Goal: Task Accomplishment & Management: Manage account settings

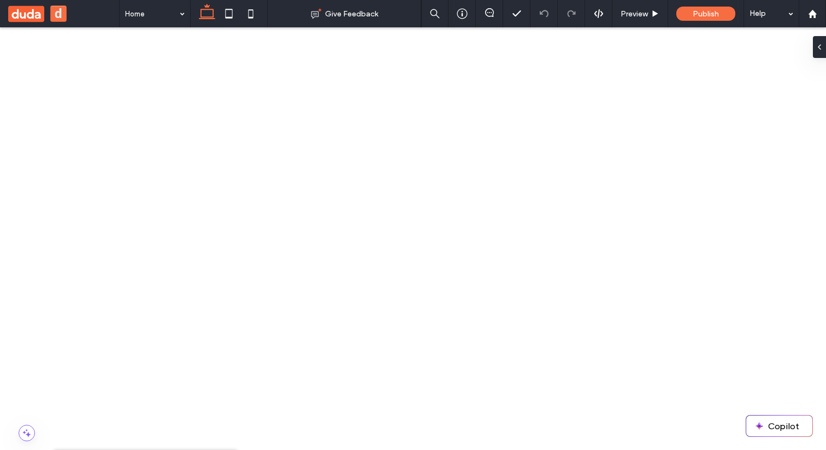
click at [22, 432] on span at bounding box center [19, 434] width 16 height 9
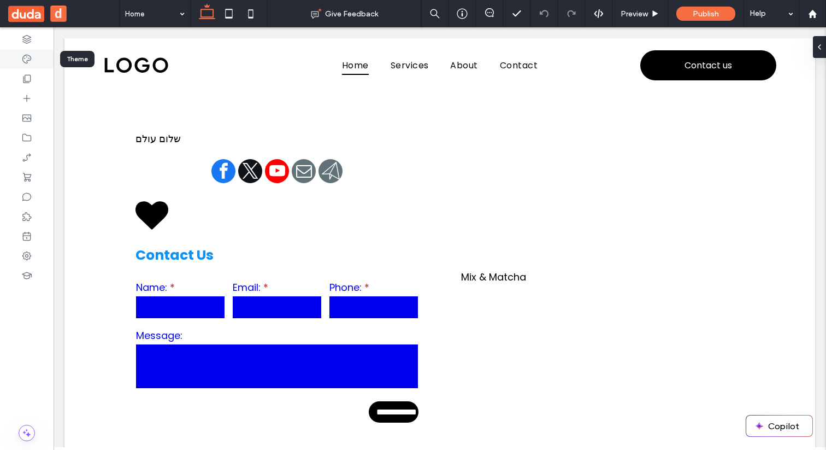
click at [31, 60] on icon at bounding box center [26, 59] width 11 height 11
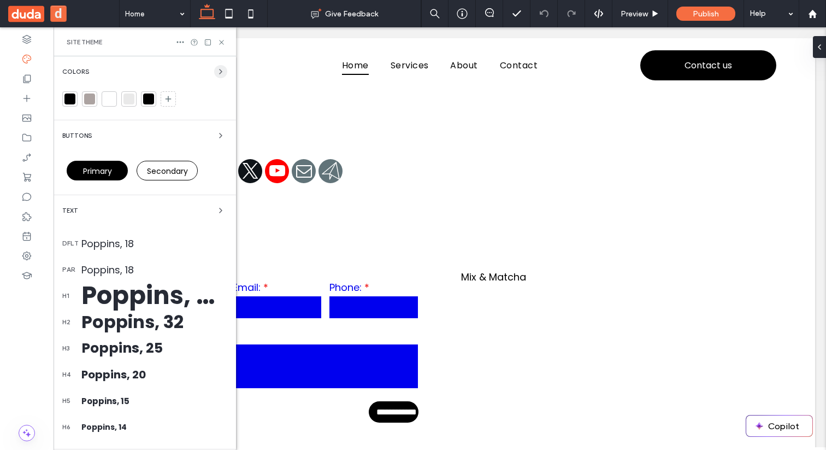
click at [214, 69] on span "button" at bounding box center [220, 71] width 13 height 13
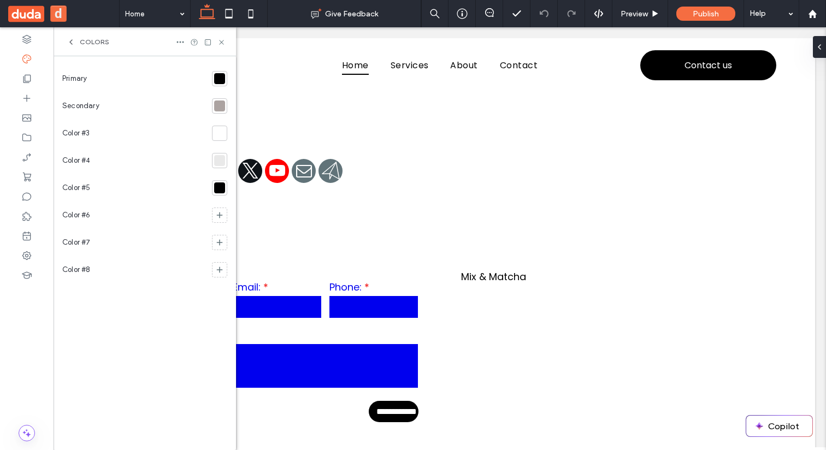
click at [27, 363] on div at bounding box center [27, 238] width 54 height 423
click at [21, 433] on span at bounding box center [19, 435] width 16 height 9
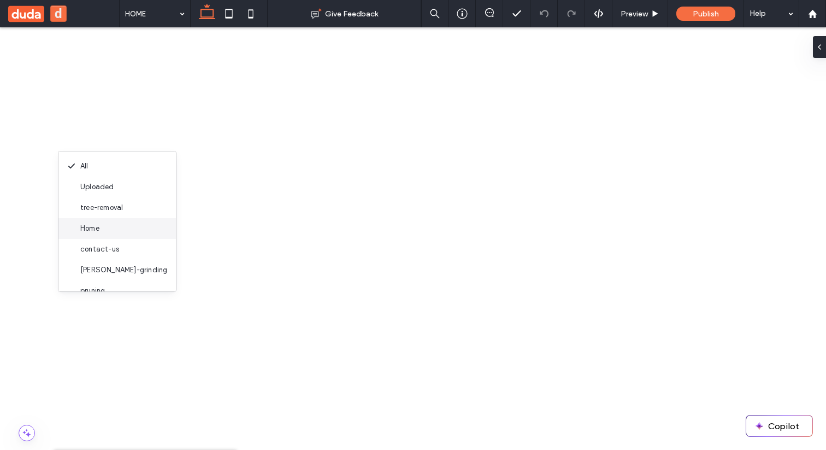
click at [99, 228] on span "Home" at bounding box center [89, 228] width 19 height 11
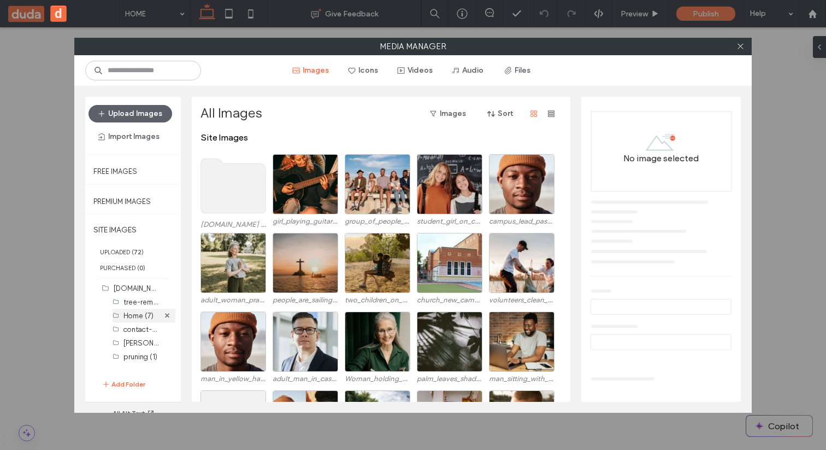
click at [132, 315] on label "Home (7)" at bounding box center [139, 315] width 30 height 8
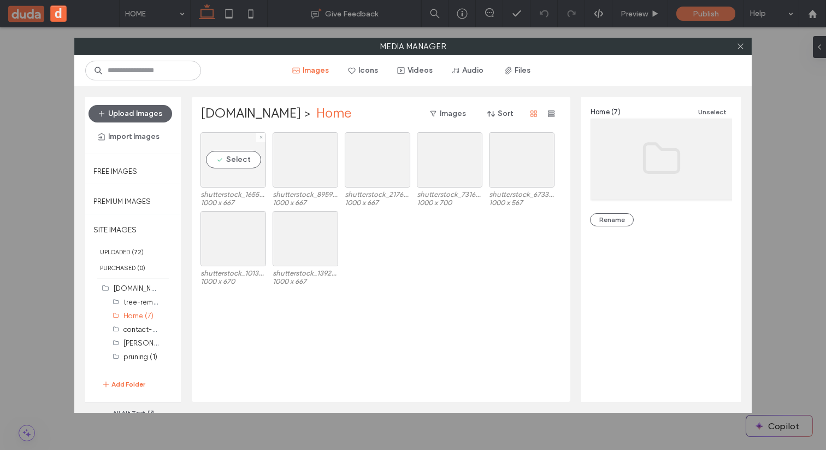
click at [246, 162] on div "Select" at bounding box center [234, 159] width 66 height 55
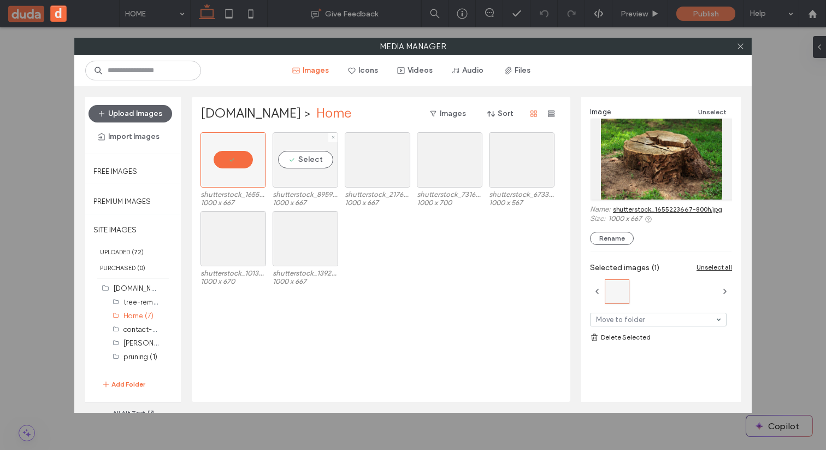
click at [312, 160] on div "Select" at bounding box center [306, 159] width 66 height 55
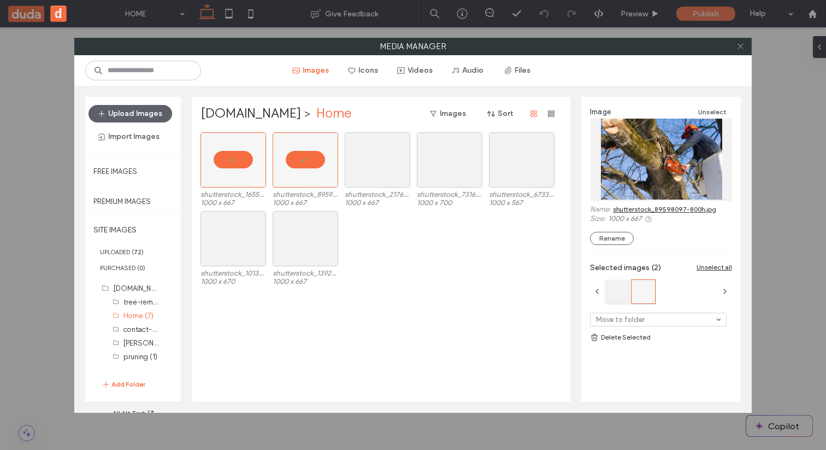
click at [743, 45] on icon at bounding box center [741, 46] width 8 height 8
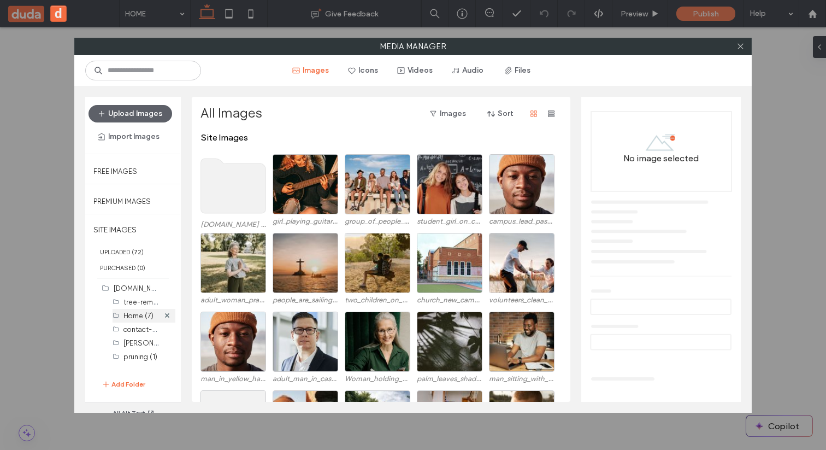
click at [130, 318] on label "Home (7)" at bounding box center [139, 315] width 30 height 8
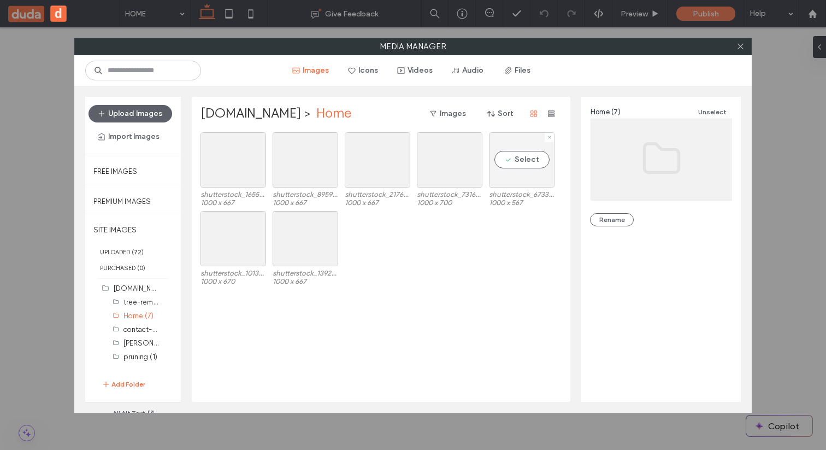
click at [524, 172] on div "Select" at bounding box center [522, 159] width 66 height 55
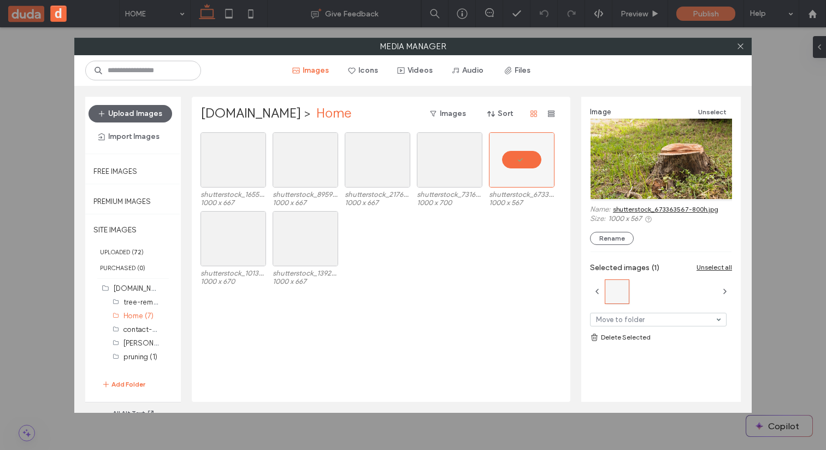
click at [745, 45] on div at bounding box center [740, 46] width 16 height 16
click at [740, 45] on icon at bounding box center [741, 46] width 8 height 8
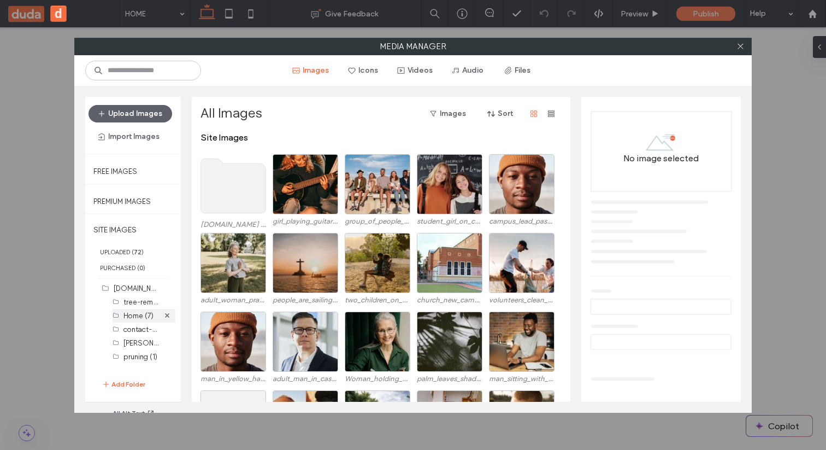
click at [146, 320] on div "Home (7)" at bounding box center [142, 315] width 36 height 11
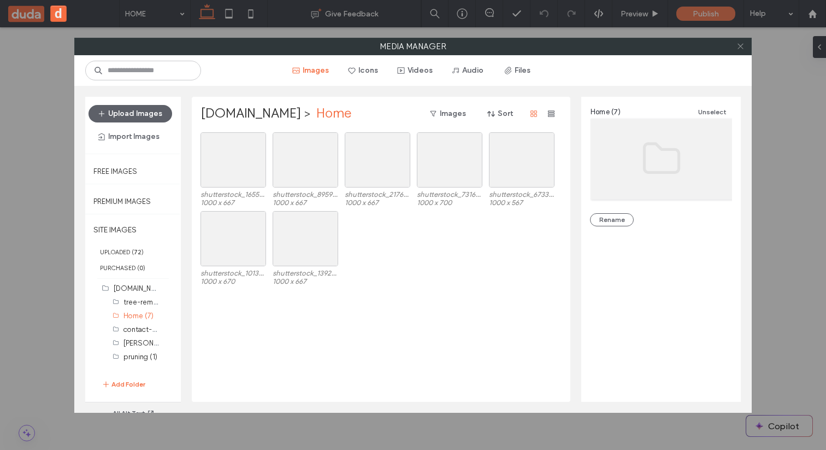
click at [740, 45] on icon at bounding box center [741, 46] width 8 height 8
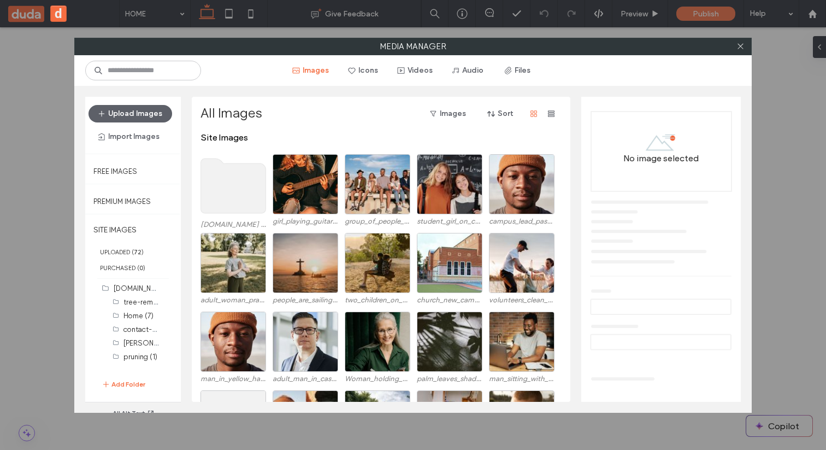
click at [225, 185] on use at bounding box center [233, 185] width 65 height 55
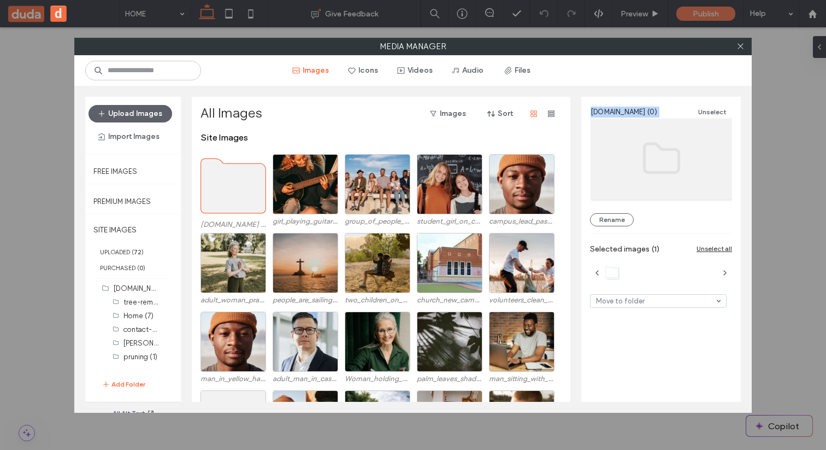
copy div "crazyvikingtreeservicellc.com (0) Unselect Rename"
drag, startPoint x: 693, startPoint y: 108, endPoint x: 589, endPoint y: 110, distance: 104.4
click at [589, 110] on div "crazyvikingtreeservicellc.com (0) Unselect Rename Selected images (1) Unselect …" at bounding box center [661, 245] width 160 height 296
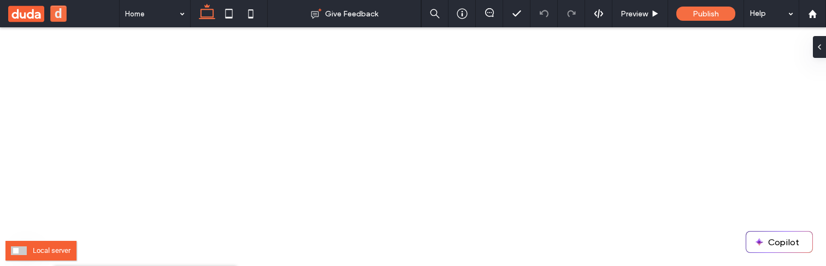
click at [21, 251] on span at bounding box center [19, 250] width 16 height 9
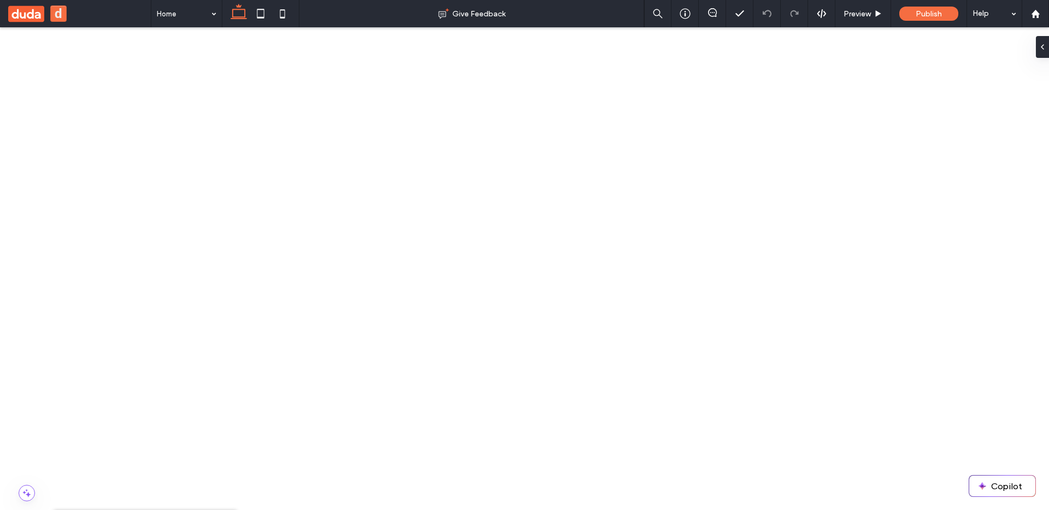
drag, startPoint x: 1042, startPoint y: 13, endPoint x: 1035, endPoint y: 22, distance: 11.3
click at [1042, 13] on div at bounding box center [1035, 13] width 26 height 9
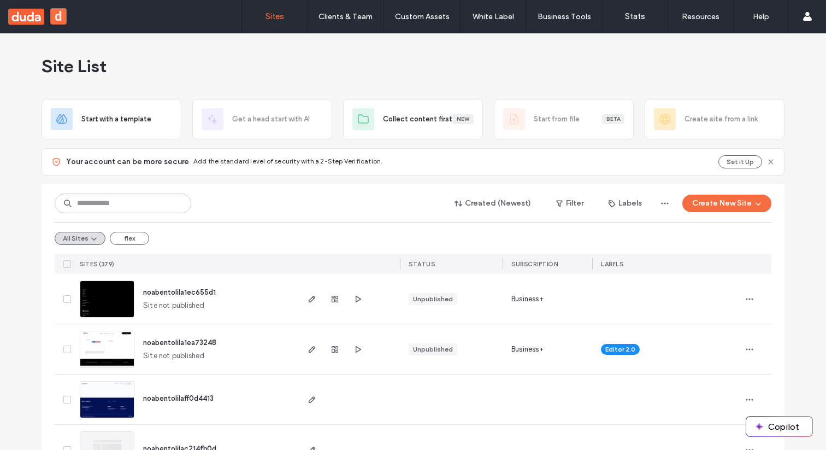
click at [275, 244] on div "All Sites flex" at bounding box center [413, 237] width 717 height 31
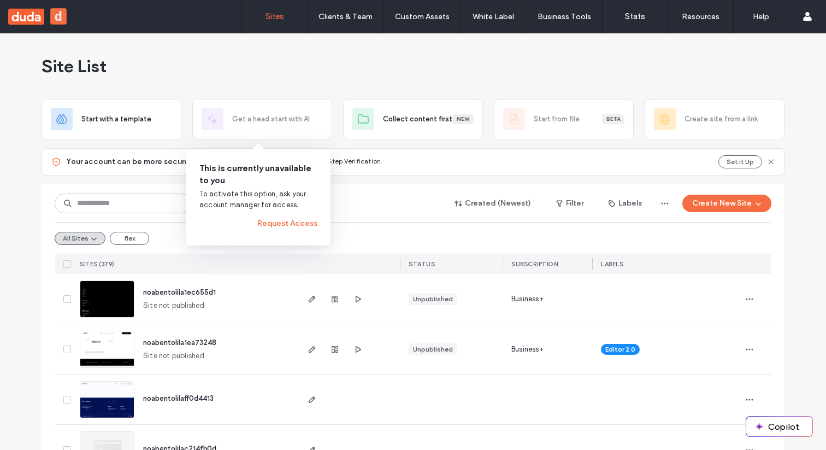
click at [261, 50] on div "Site List" at bounding box center [413, 66] width 743 height 66
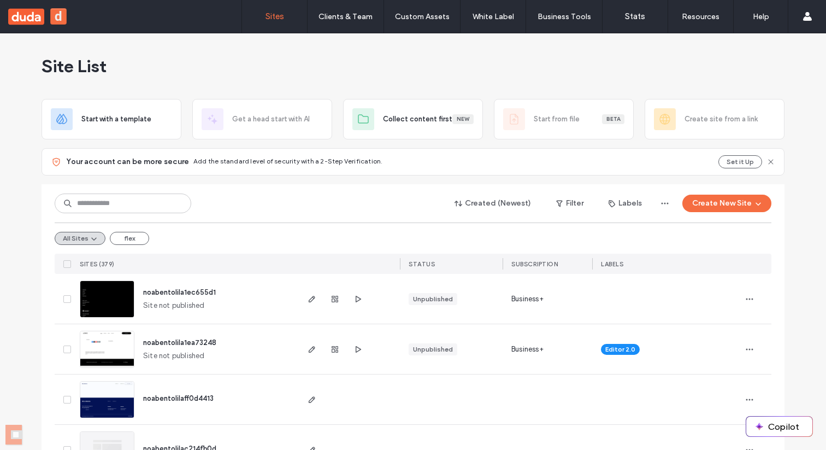
click at [469, 63] on div "Site List" at bounding box center [413, 66] width 743 height 66
